Goal: Navigation & Orientation: Find specific page/section

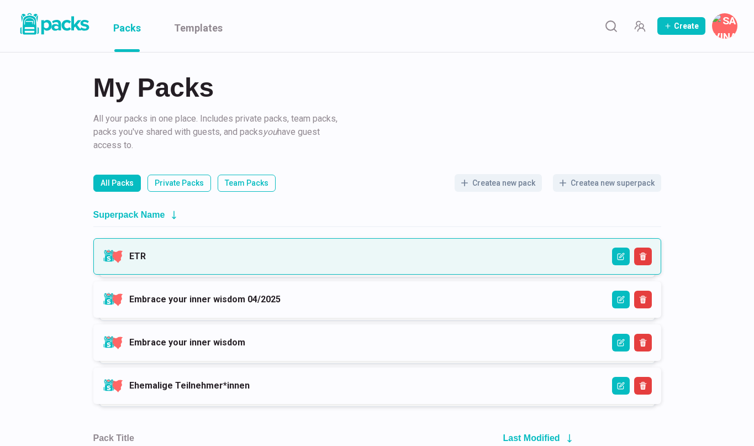
click at [146, 261] on link "ETR" at bounding box center [137, 256] width 17 height 10
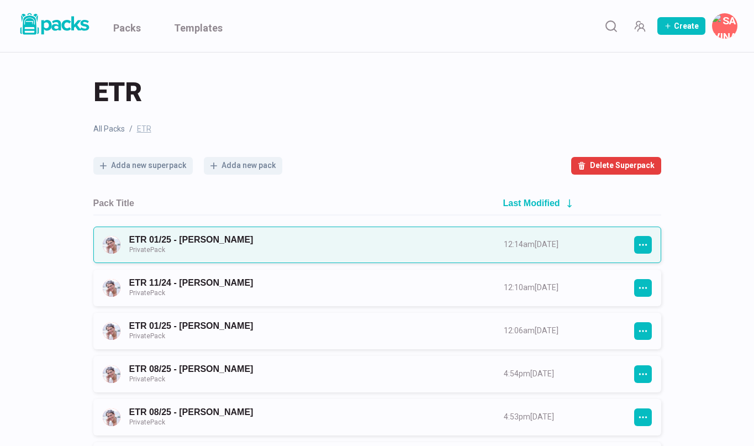
click at [335, 250] on link "ETR 01/25 - [PERSON_NAME] Private Pack" at bounding box center [306, 244] width 355 height 20
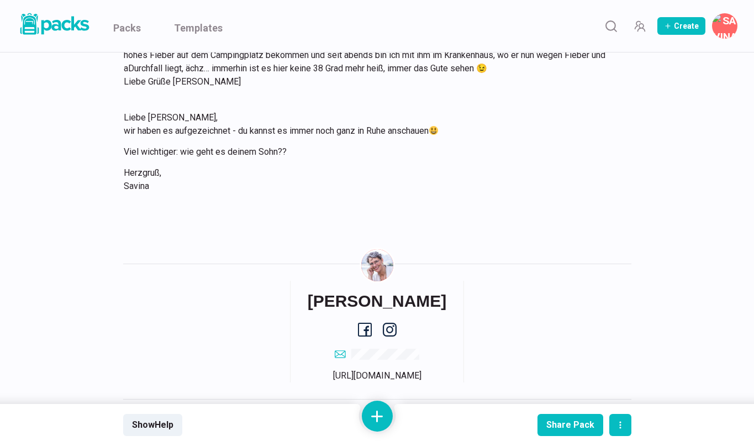
scroll to position [8934, 0]
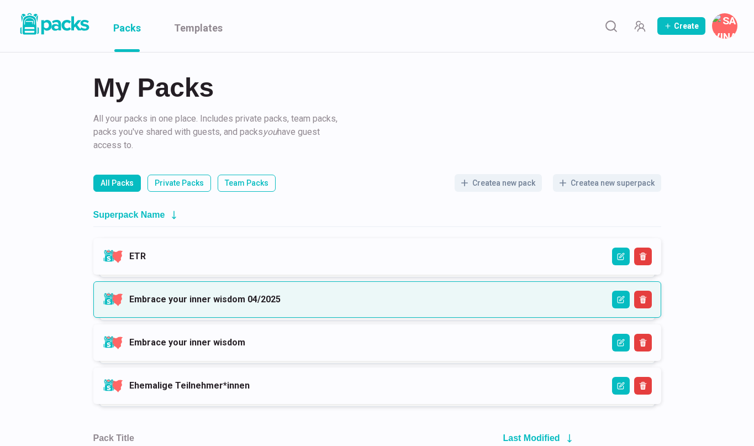
click at [197, 297] on link "Embrace your inner wisdom 04/2025" at bounding box center [204, 299] width 151 height 10
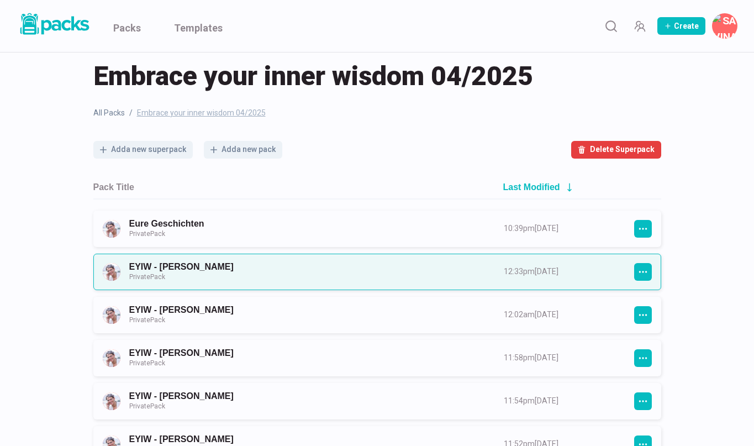
scroll to position [21, 0]
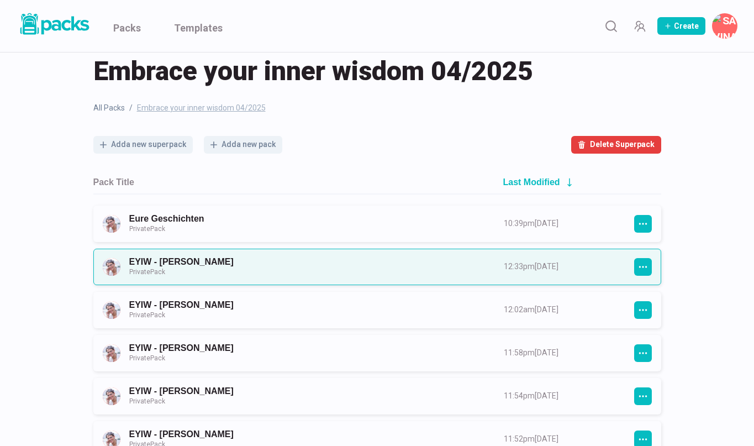
click at [238, 268] on link "EYIW - [PERSON_NAME] Private Pack" at bounding box center [306, 266] width 355 height 20
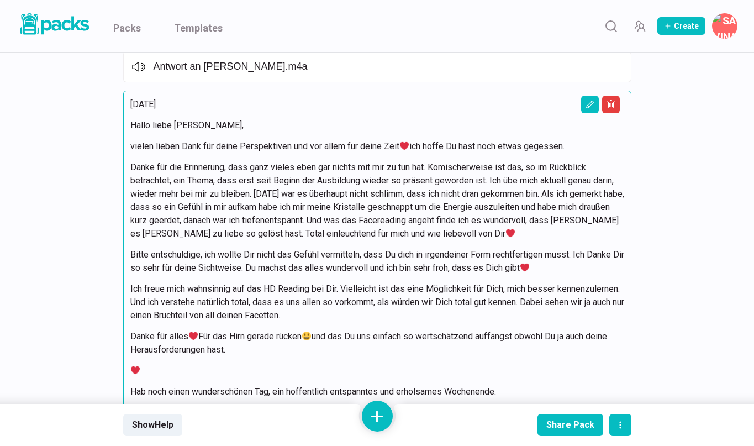
scroll to position [10091, 0]
